Goal: Information Seeking & Learning: Learn about a topic

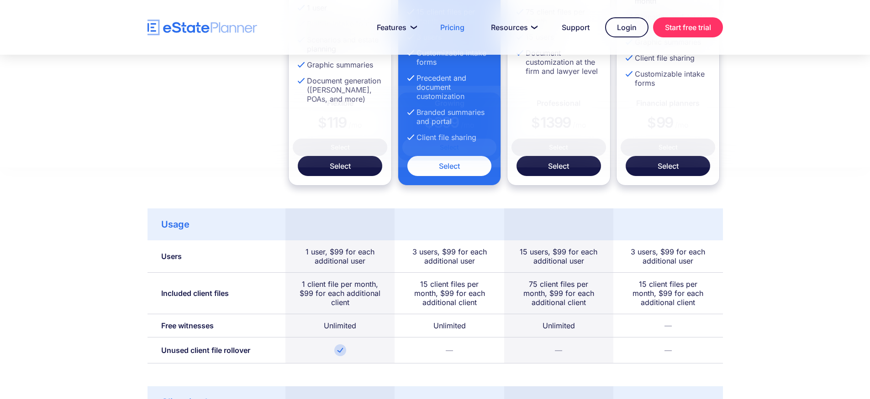
scroll to position [502, 0]
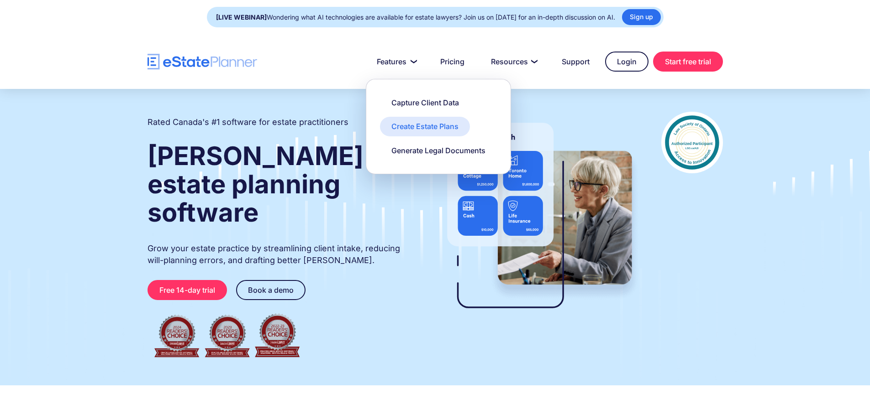
click at [413, 126] on div "Create Estate Plans" at bounding box center [424, 126] width 67 height 10
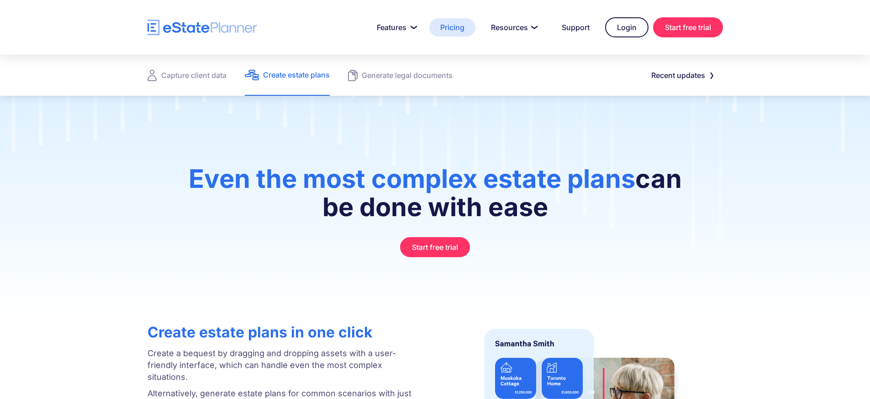
click at [447, 28] on link "Pricing" at bounding box center [452, 27] width 46 height 18
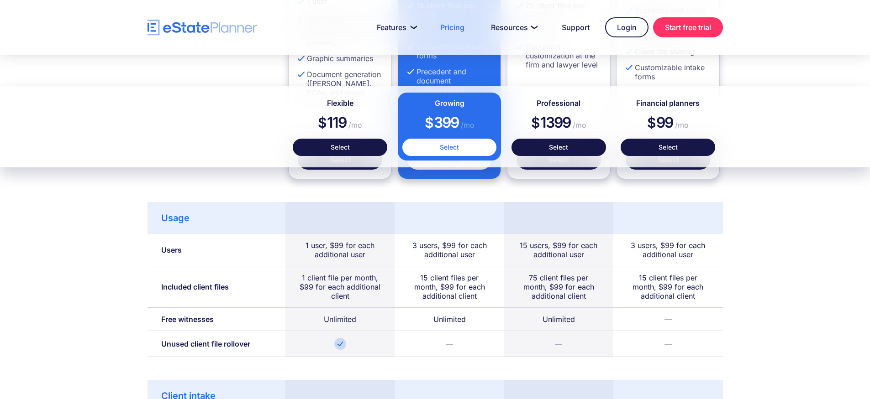
scroll to position [502, 0]
